Goal: Task Accomplishment & Management: Use online tool/utility

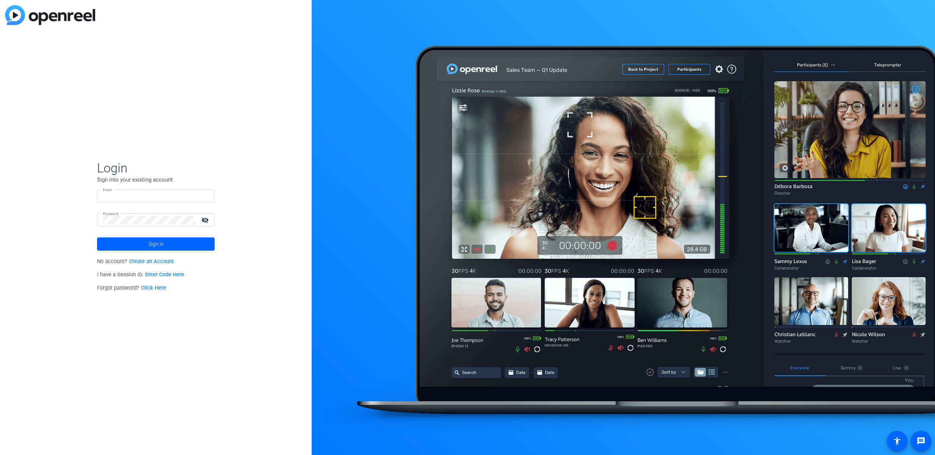
type input "[PERSON_NAME][EMAIL_ADDRESS][PERSON_NAME][DOMAIN_NAME]"
click at [172, 274] on link "Enter Code Here" at bounding box center [164, 274] width 39 height 6
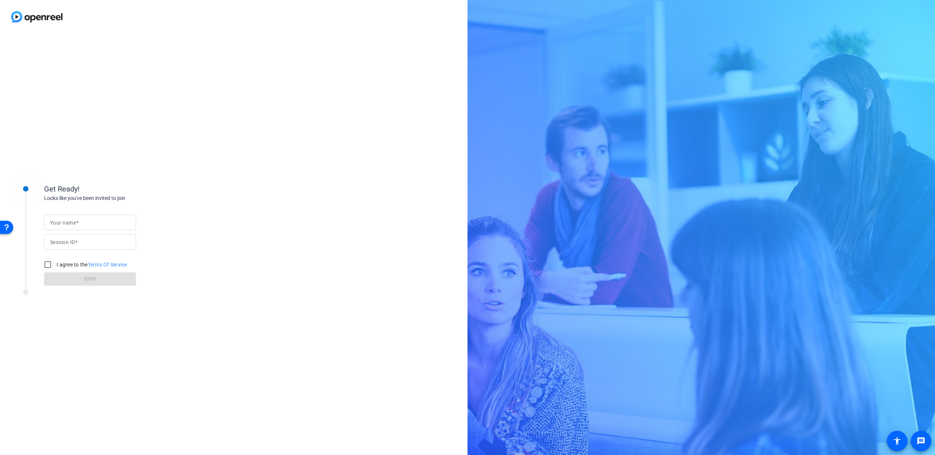
click at [103, 224] on input "Your name" at bounding box center [90, 222] width 80 height 9
click at [70, 241] on mat-label "Session ID" at bounding box center [62, 242] width 25 height 6
click at [70, 241] on input "Session ID" at bounding box center [90, 241] width 80 height 9
click at [85, 226] on input "Your name" at bounding box center [90, 222] width 80 height 9
type input "[PERSON_NAME]"
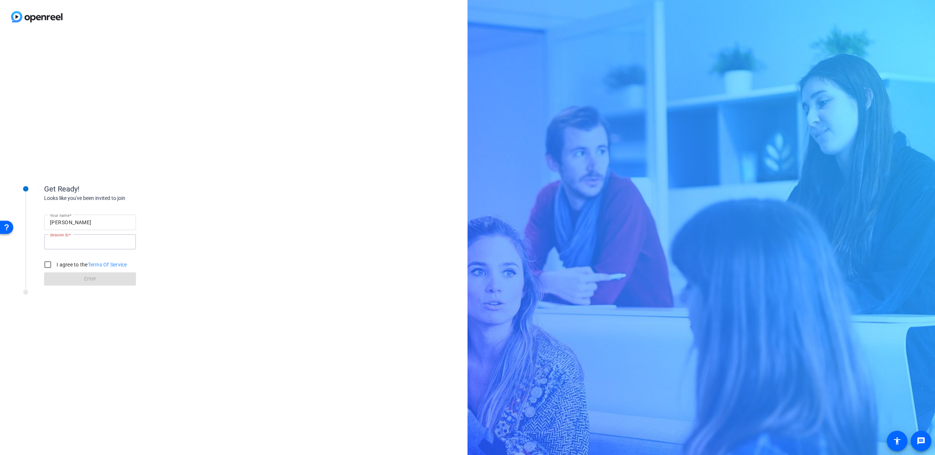
paste input "yEcc"
type input "yEcc"
click at [49, 269] on input "I agree to the Terms Of Service" at bounding box center [47, 264] width 15 height 15
checkbox input "true"
click at [105, 282] on span at bounding box center [90, 279] width 92 height 18
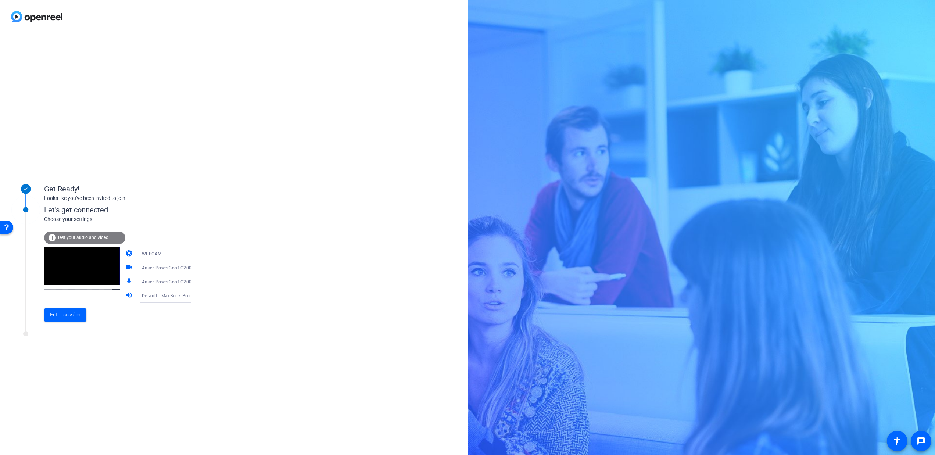
click at [197, 281] on icon at bounding box center [199, 282] width 4 height 2
click at [173, 353] on span "MacBook Pro Microphone (Built-in)" at bounding box center [159, 348] width 57 height 18
click at [76, 316] on span "Enter session" at bounding box center [65, 315] width 30 height 8
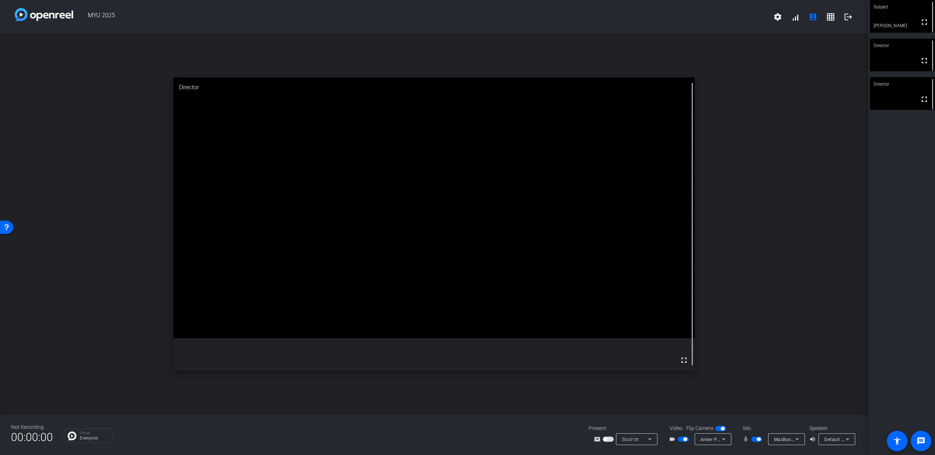
click at [879, 24] on video at bounding box center [902, 16] width 65 height 33
click at [759, 438] on span "button" at bounding box center [758, 439] width 4 height 4
click at [925, 15] on span "×" at bounding box center [925, 13] width 4 height 9
click at [927, 13] on div "× Error! Unable to set new resolution" at bounding box center [875, 18] width 110 height 28
click at [756, 440] on span "button" at bounding box center [756, 438] width 11 height 5
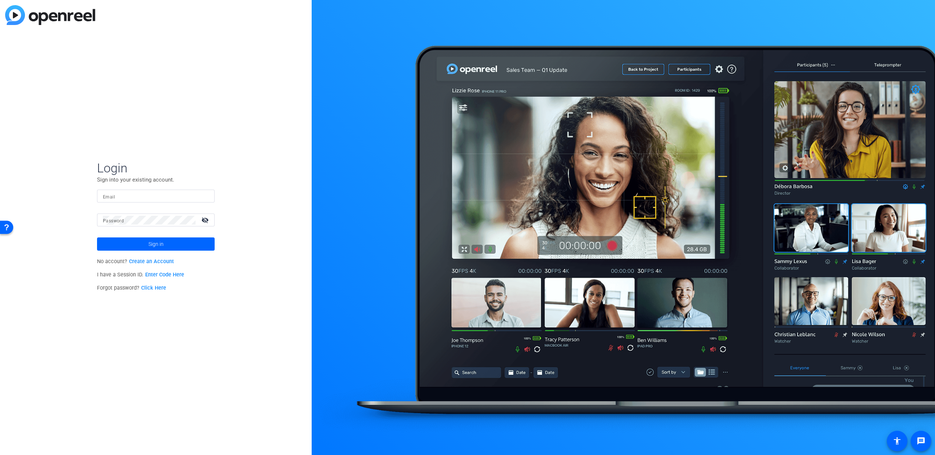
type input "[PERSON_NAME][EMAIL_ADDRESS][PERSON_NAME][DOMAIN_NAME]"
click at [165, 274] on link "Enter Code Here" at bounding box center [164, 274] width 39 height 6
type input "[PERSON_NAME][EMAIL_ADDRESS][PERSON_NAME][DOMAIN_NAME]"
click at [161, 275] on link "Enter Code Here" at bounding box center [164, 274] width 39 height 6
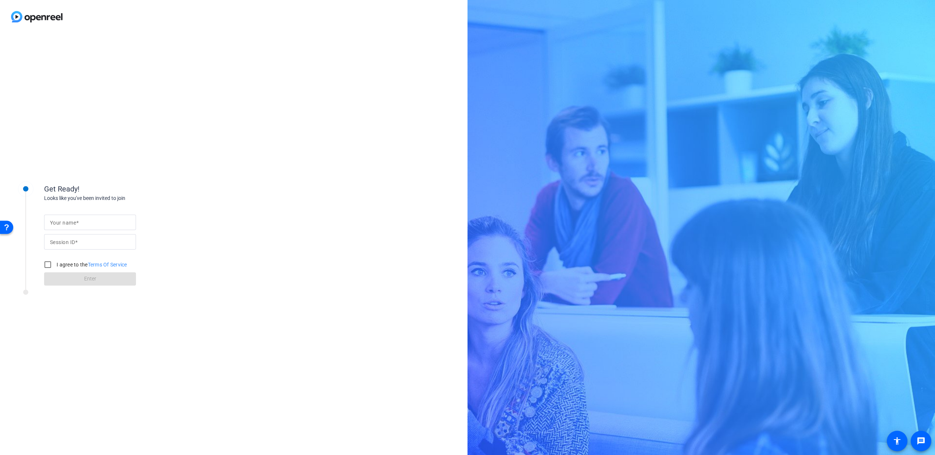
click at [80, 222] on input "Your name" at bounding box center [90, 222] width 80 height 9
click at [62, 240] on mat-label "Session ID" at bounding box center [62, 242] width 25 height 6
click at [62, 240] on input "Session ID" at bounding box center [90, 241] width 80 height 9
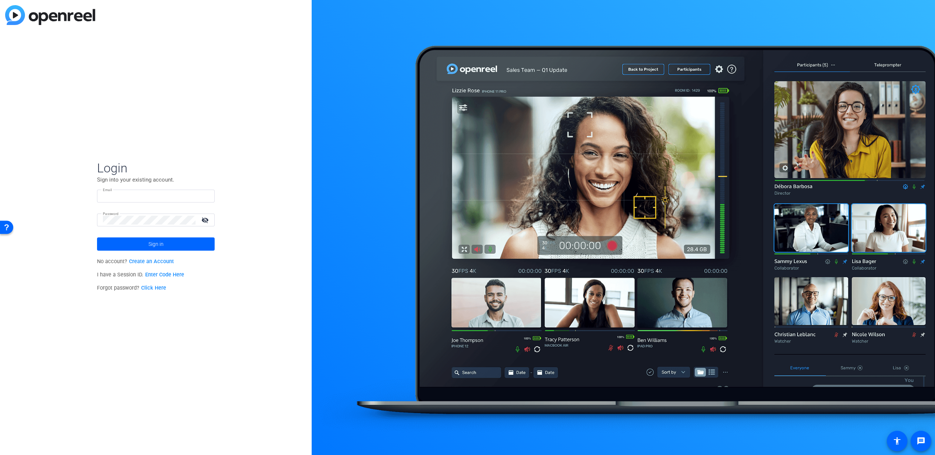
type input "[PERSON_NAME][EMAIL_ADDRESS][PERSON_NAME][DOMAIN_NAME]"
click at [112, 277] on span "I have a Session ID. Enter Code Here" at bounding box center [140, 274] width 87 height 6
click at [169, 274] on link "Enter Code Here" at bounding box center [164, 274] width 39 height 6
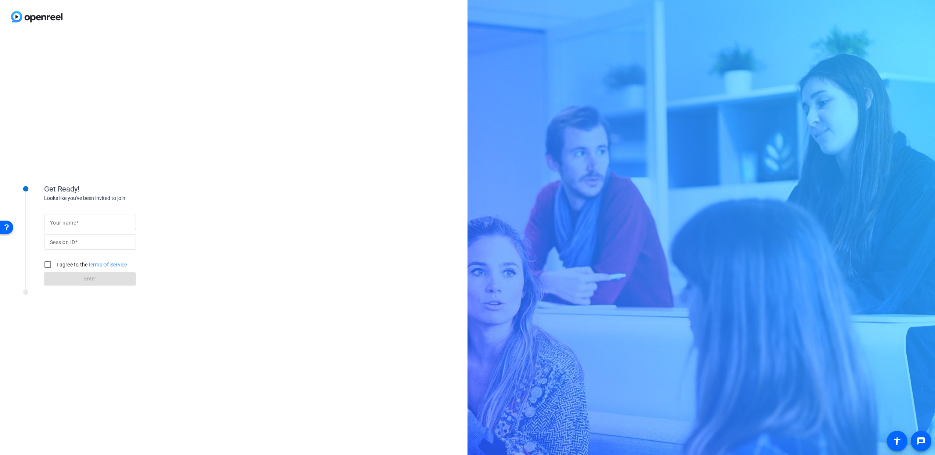
click at [80, 222] on input "Your name" at bounding box center [90, 222] width 80 height 9
click at [76, 223] on input "Your name" at bounding box center [90, 222] width 80 height 9
type input "[PERSON_NAME]"
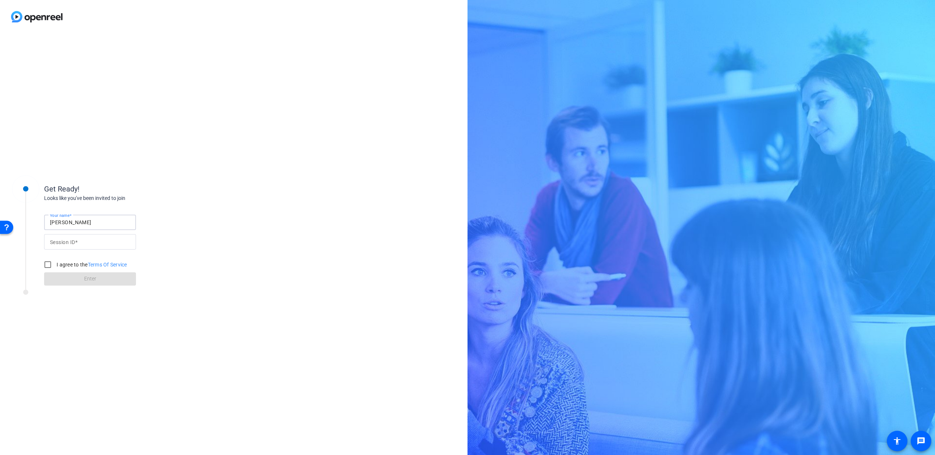
click at [55, 240] on mat-label "Session ID" at bounding box center [62, 242] width 25 height 6
click at [55, 240] on input "Session ID" at bounding box center [90, 241] width 80 height 9
type input "yEcc"
click at [47, 265] on input "I agree to the Terms Of Service" at bounding box center [47, 264] width 15 height 15
checkbox input "true"
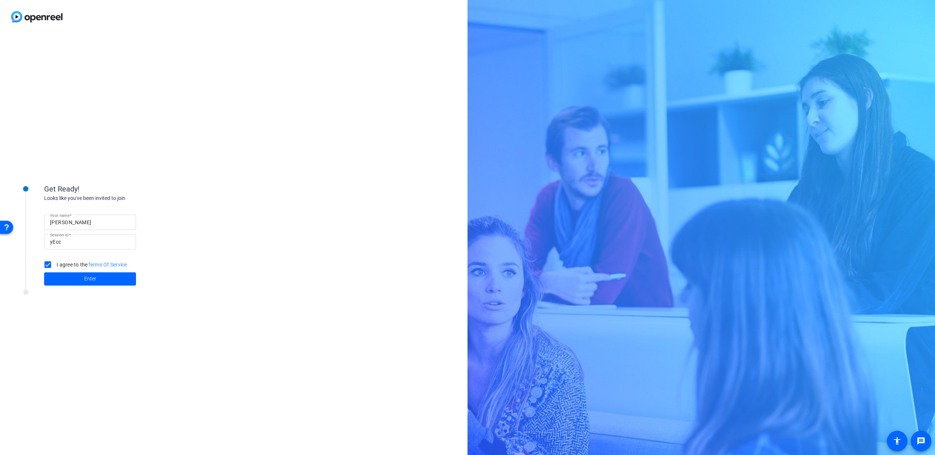
click at [114, 282] on span at bounding box center [90, 279] width 92 height 18
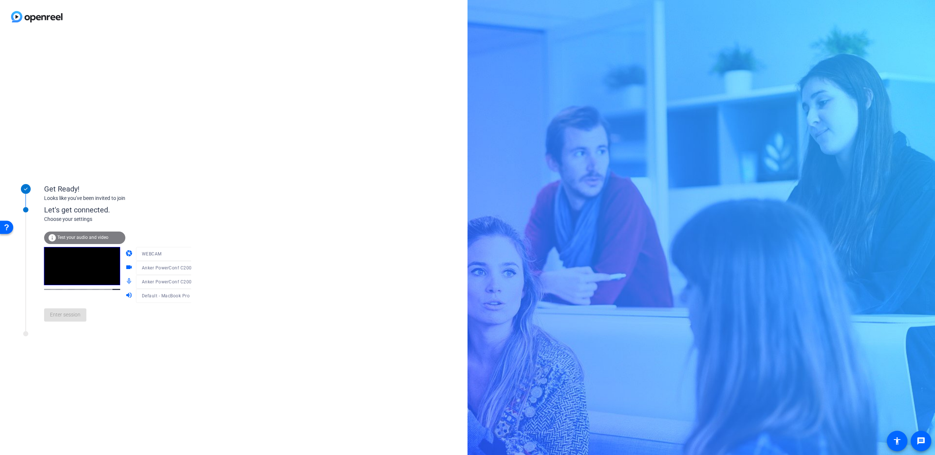
click at [176, 281] on div at bounding box center [171, 279] width 71 height 8
click at [179, 281] on div at bounding box center [171, 279] width 71 height 8
click at [194, 282] on icon at bounding box center [198, 281] width 9 height 9
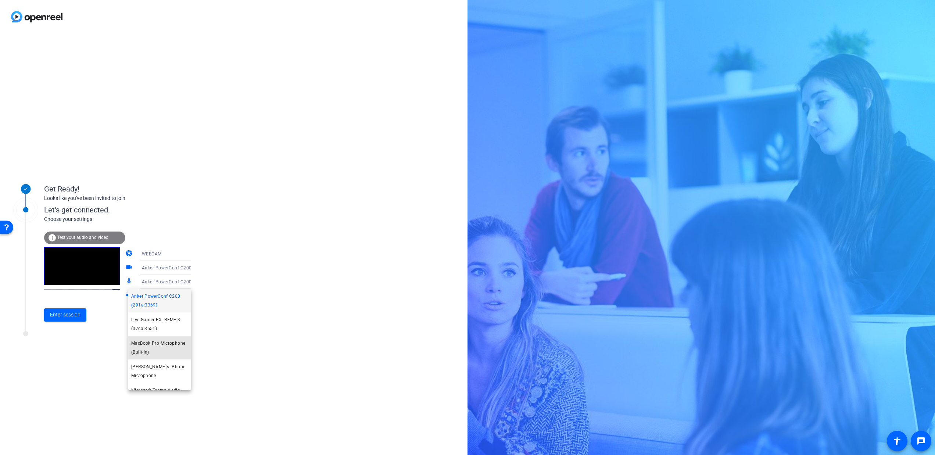
click at [166, 349] on span "MacBook Pro Microphone (Built-in)" at bounding box center [159, 348] width 57 height 18
click at [65, 315] on span "Enter session" at bounding box center [65, 315] width 30 height 8
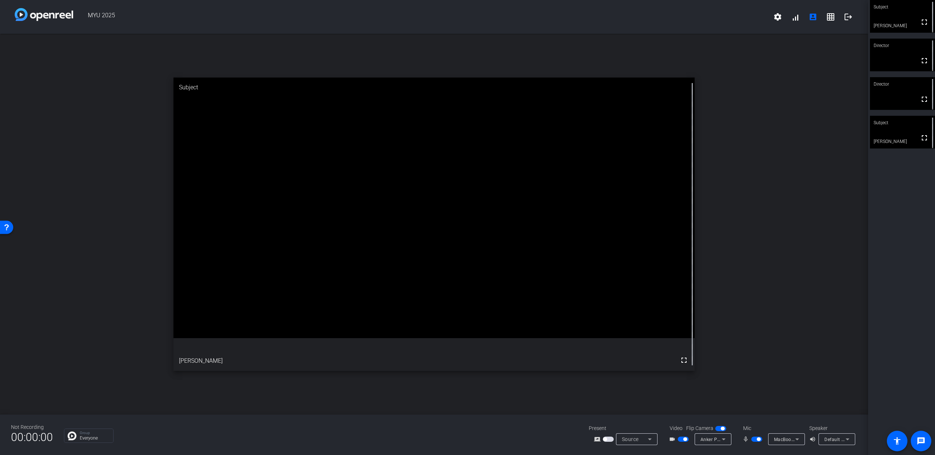
click at [758, 440] on span "button" at bounding box center [758, 439] width 4 height 4
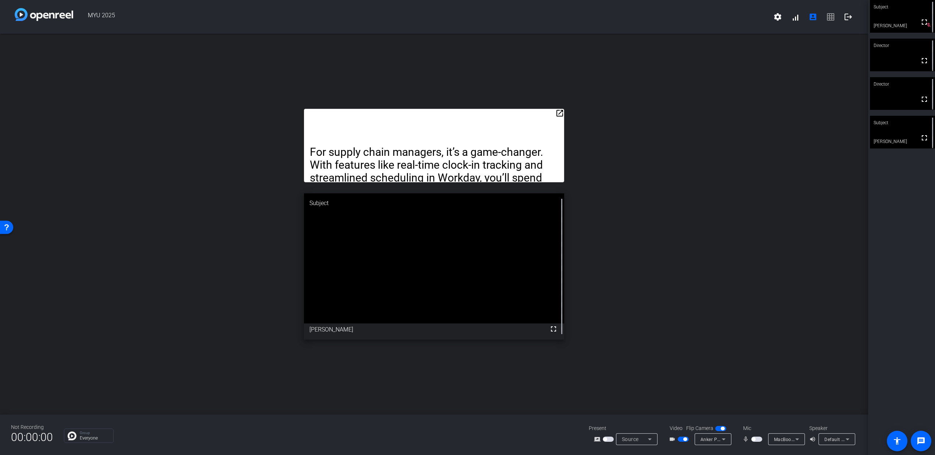
click at [525, 170] on p "For supply chain managers, it’s a game-changer. With features like real-time cl…" at bounding box center [434, 184] width 249 height 78
click at [478, 165] on p "For supply chain managers, it’s a game-changer. With features like real-time cl…" at bounding box center [434, 184] width 249 height 78
click at [478, 167] on p "For supply chain managers, it’s a game-changer. With features like real-time cl…" at bounding box center [434, 184] width 249 height 78
drag, startPoint x: 479, startPoint y: 167, endPoint x: 485, endPoint y: 156, distance: 12.5
click at [485, 156] on p "For supply chain managers, it’s a game-changer. With features like real-time cl…" at bounding box center [434, 184] width 249 height 78
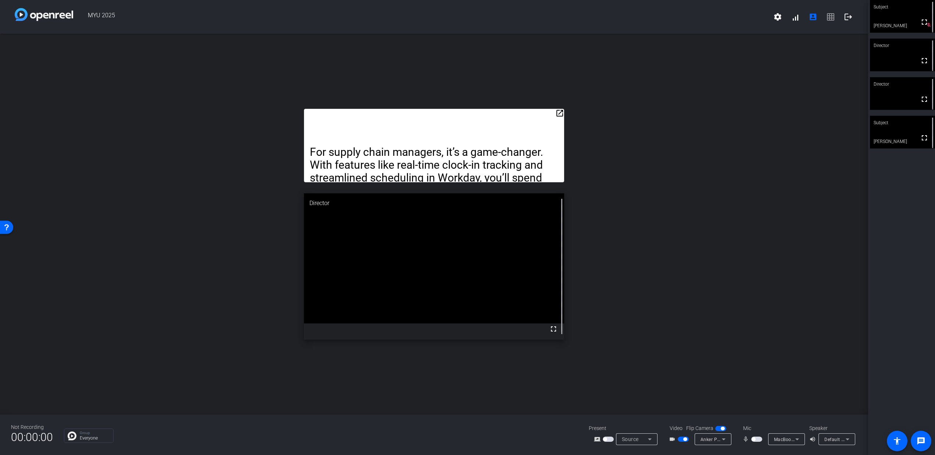
click at [468, 146] on p "For supply chain managers, it’s a game-changer. With features like real-time cl…" at bounding box center [434, 184] width 249 height 78
click at [564, 114] on mat-icon "open_in_new" at bounding box center [559, 113] width 9 height 9
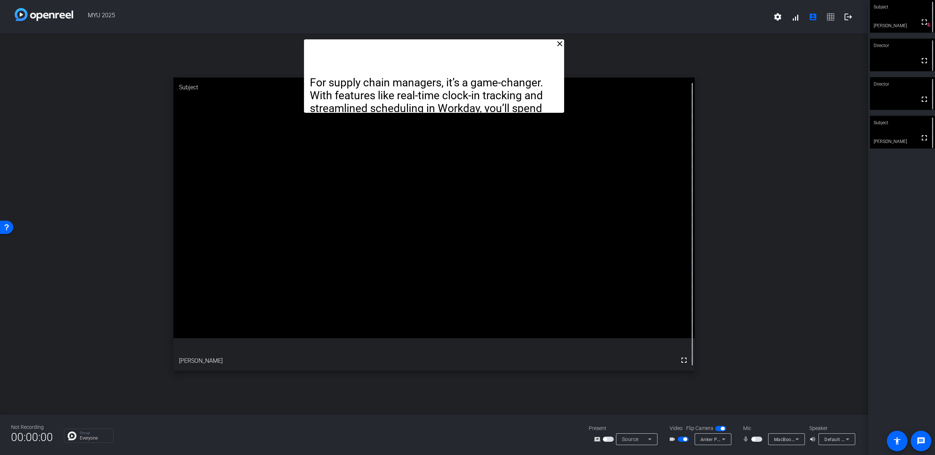
click at [503, 93] on p "For supply chain managers, it’s a game-changer. With features like real-time cl…" at bounding box center [434, 115] width 249 height 78
click at [561, 44] on mat-icon "close" at bounding box center [559, 43] width 9 height 9
click at [561, 44] on div "close For supply chain managers, it’s a game-changer. With features like real-t…" at bounding box center [434, 224] width 868 height 381
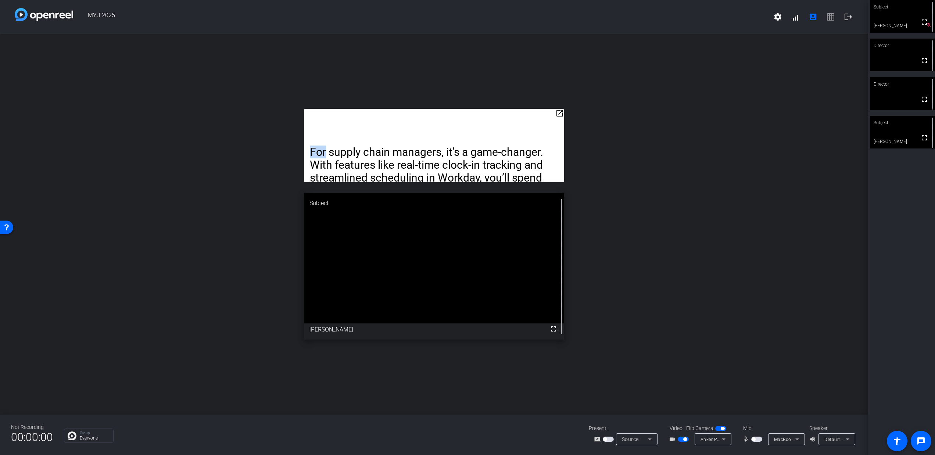
click at [759, 439] on span "button" at bounding box center [756, 438] width 11 height 5
click at [758, 440] on span "button" at bounding box center [758, 439] width 4 height 4
click at [756, 438] on span "button" at bounding box center [756, 438] width 11 height 5
click at [756, 438] on span "button" at bounding box center [758, 439] width 4 height 4
click at [755, 439] on span "button" at bounding box center [756, 438] width 11 height 5
